Goal: Find specific page/section

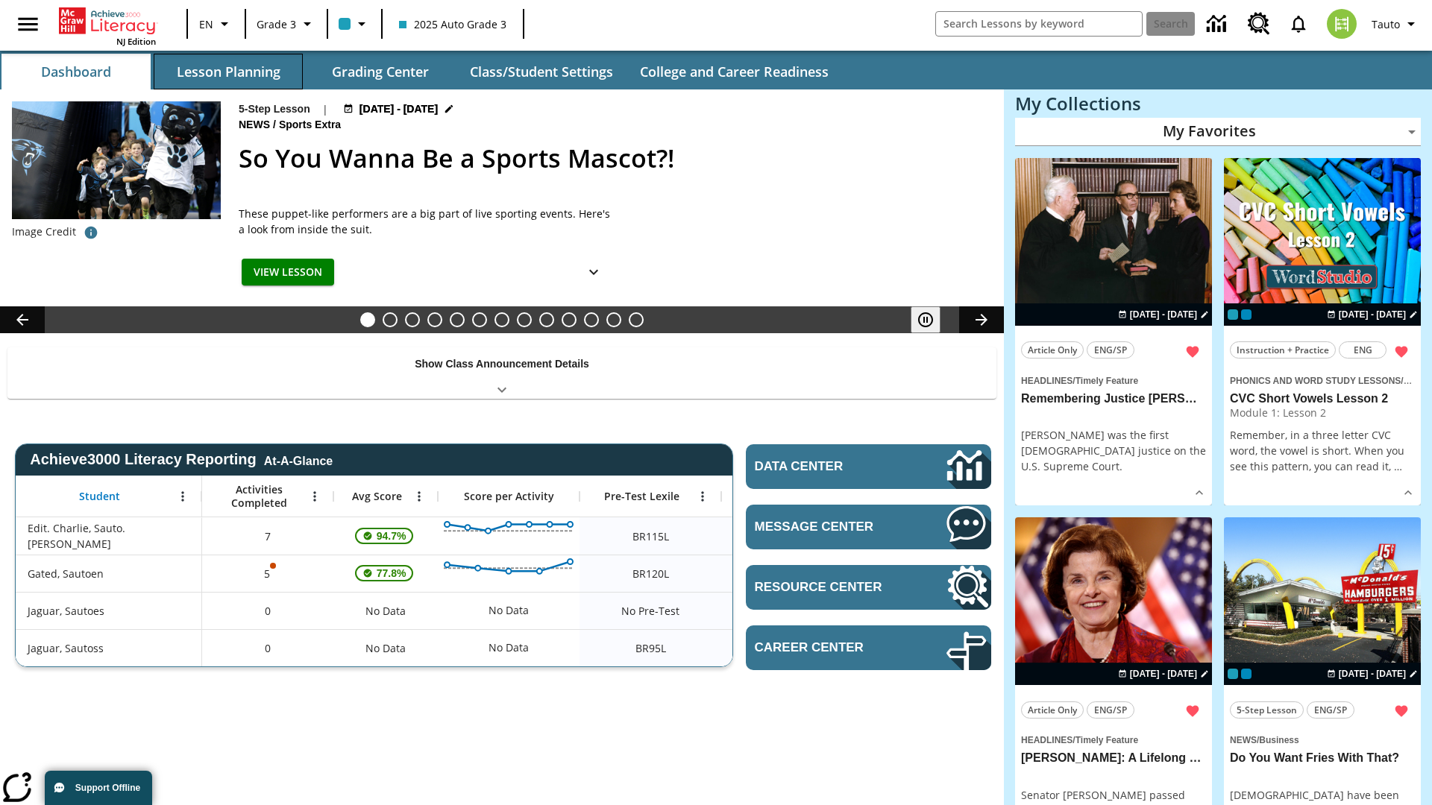
click at [228, 72] on button "Lesson Planning" at bounding box center [228, 72] width 149 height 36
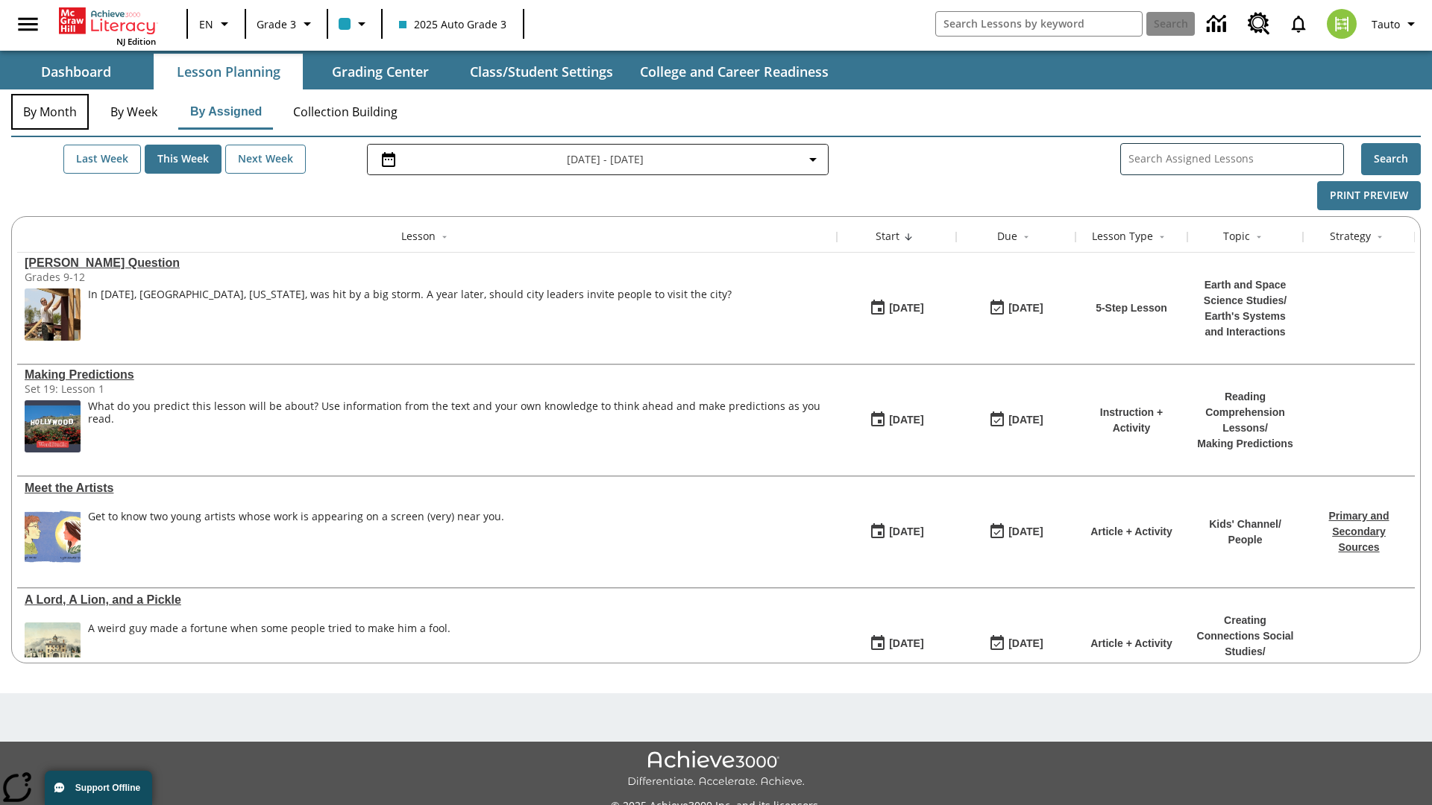
click at [50, 112] on button "By Month" at bounding box center [50, 112] width 78 height 36
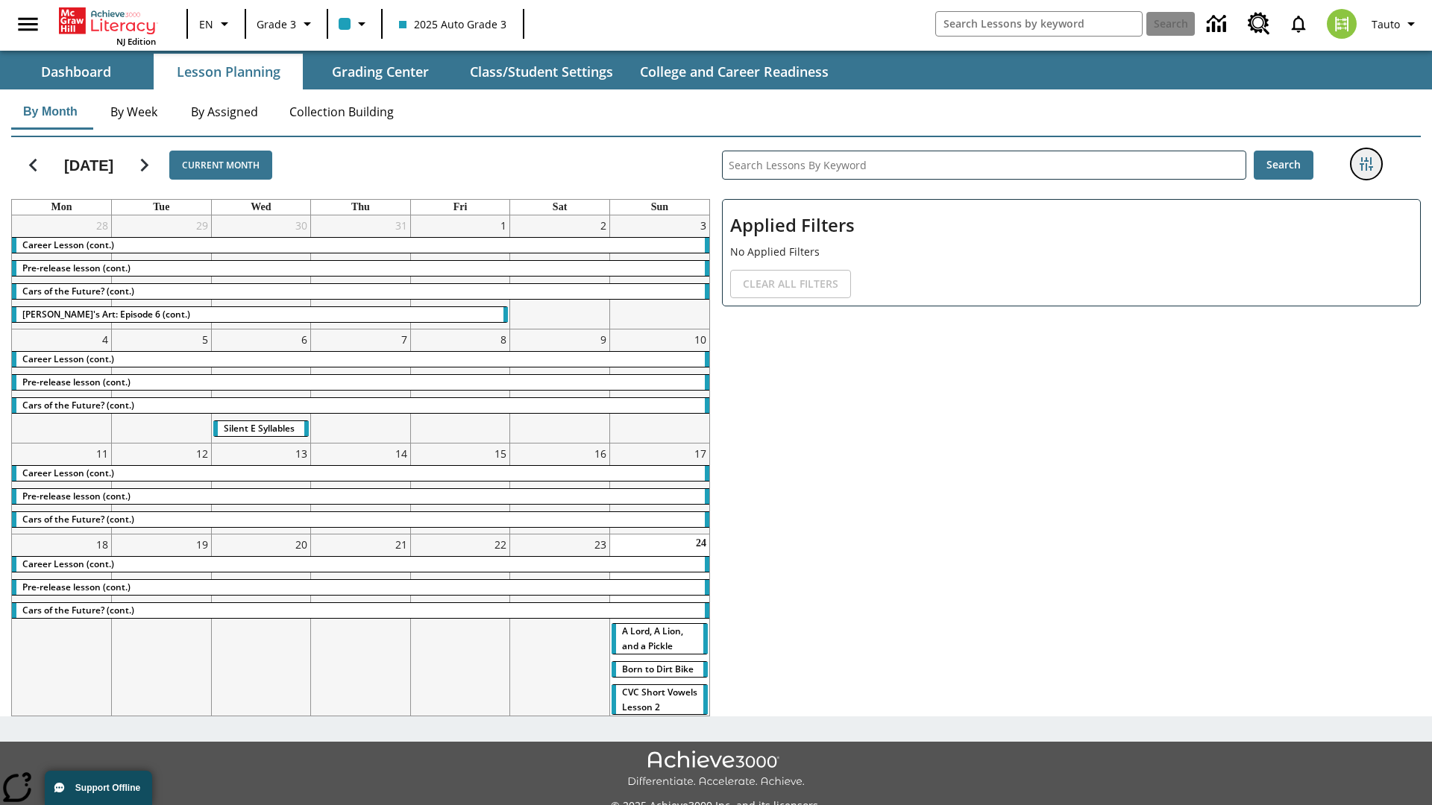
click at [1365, 164] on icon "Filters Side menu" at bounding box center [1365, 163] width 13 height 13
